Goal: Check status: Check status

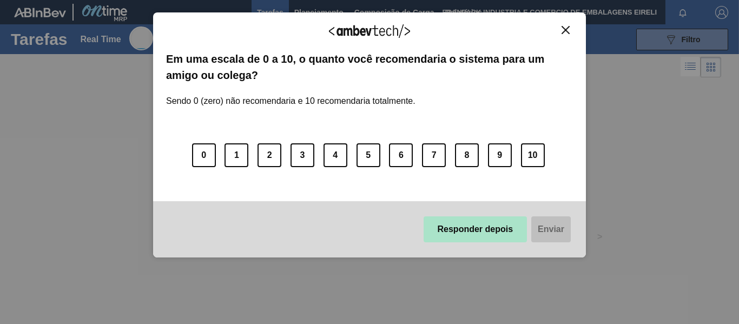
click at [463, 232] on button "Responder depois" at bounding box center [475, 229] width 104 height 26
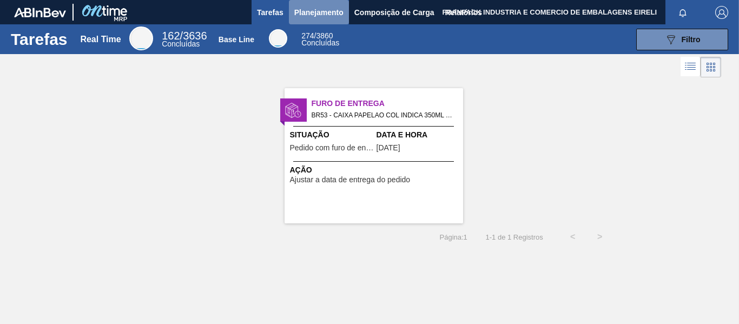
click at [314, 16] on span "Planejamento" at bounding box center [318, 12] width 49 height 13
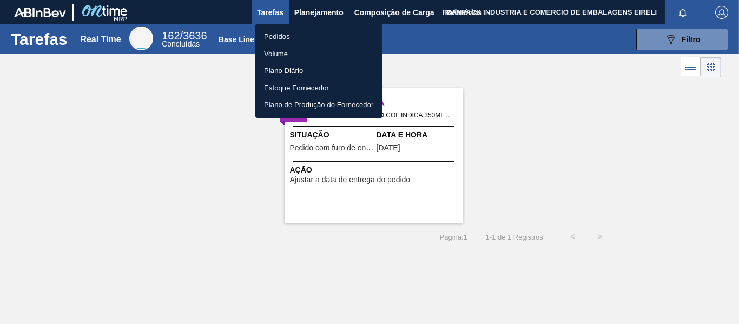
click at [277, 36] on li "Pedidos" at bounding box center [318, 36] width 127 height 17
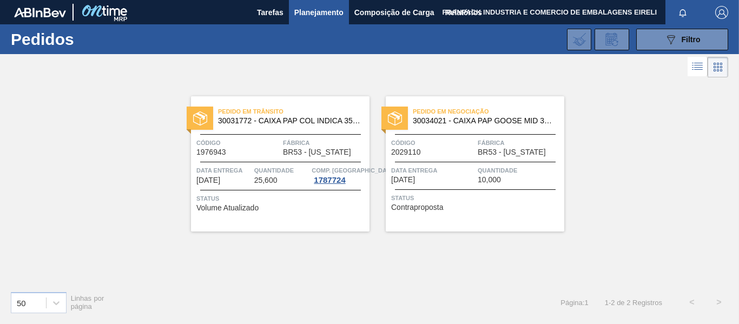
click at [449, 169] on span "Data entrega" at bounding box center [433, 170] width 84 height 11
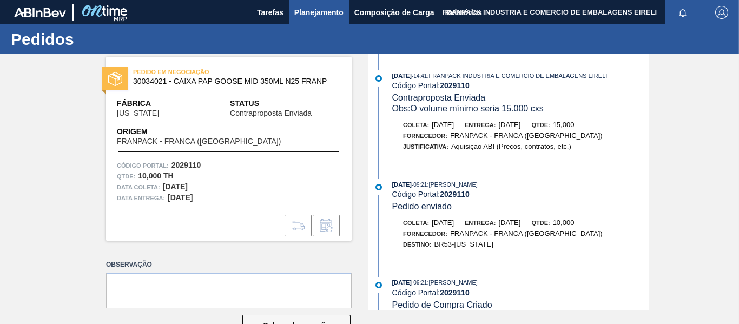
click at [305, 7] on span "Planejamento" at bounding box center [318, 12] width 49 height 13
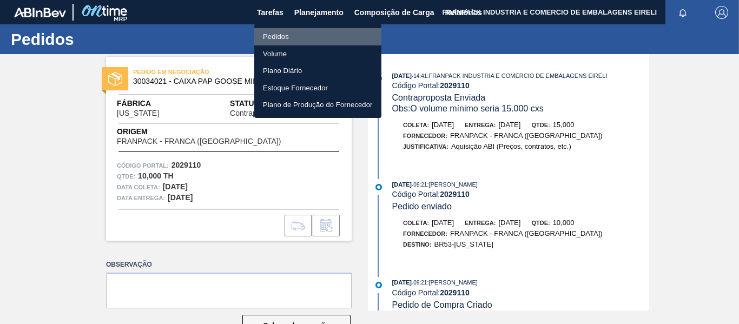
click at [287, 37] on li "Pedidos" at bounding box center [317, 36] width 127 height 17
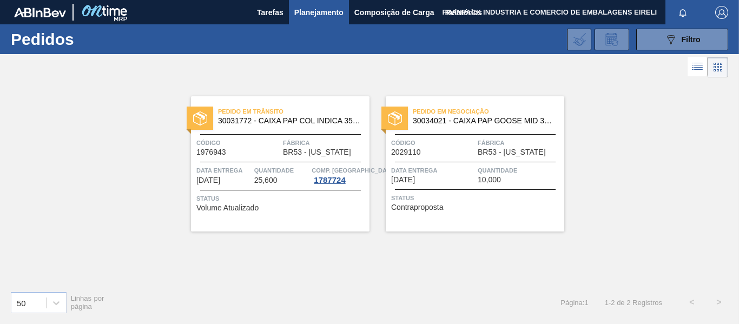
click at [585, 176] on div "Pedido em Trânsito 30031772 - CAIXA PAP COL INDICA 350ML C8 NIV24 Código 197694…" at bounding box center [369, 181] width 739 height 202
